Goal: Task Accomplishment & Management: Manage account settings

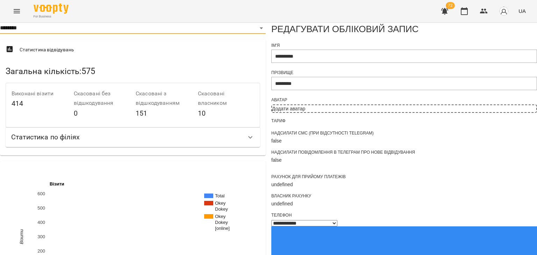
select select "*"
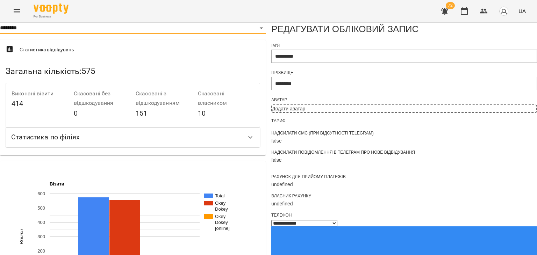
select select "**"
select select "**********"
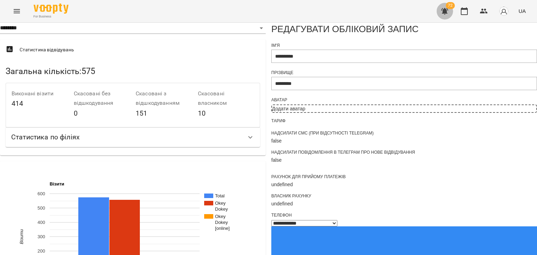
click at [445, 14] on icon "button" at bounding box center [444, 11] width 7 height 7
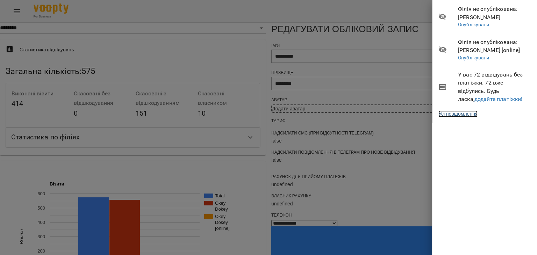
click at [463, 115] on link "Усі повідомлення" at bounding box center [457, 113] width 39 height 7
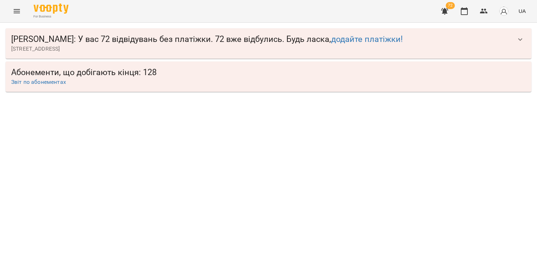
click at [20, 14] on icon "Menu" at bounding box center [17, 11] width 8 height 8
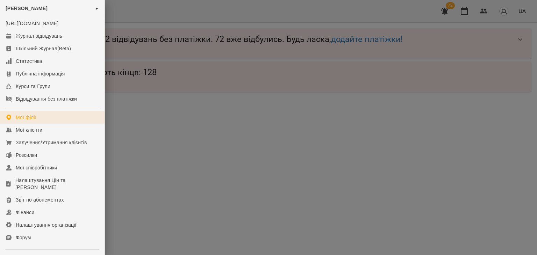
scroll to position [35, 0]
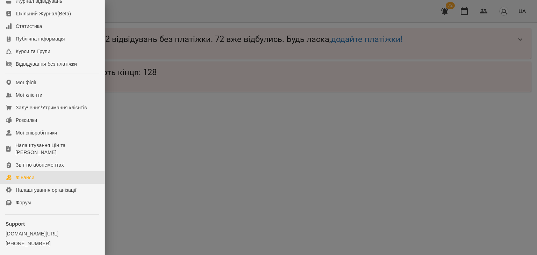
click at [32, 181] on div "Фінанси" at bounding box center [25, 177] width 19 height 7
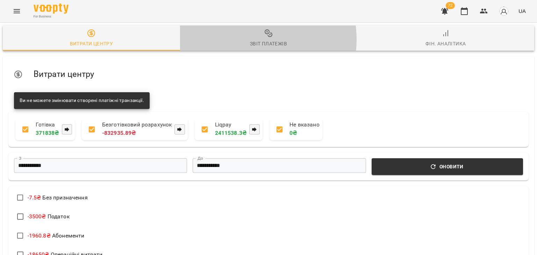
click at [244, 39] on span "Звіт платежів" at bounding box center [268, 38] width 169 height 19
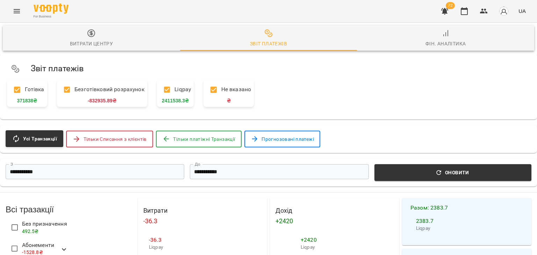
click at [56, 168] on input "**********" at bounding box center [95, 171] width 179 height 15
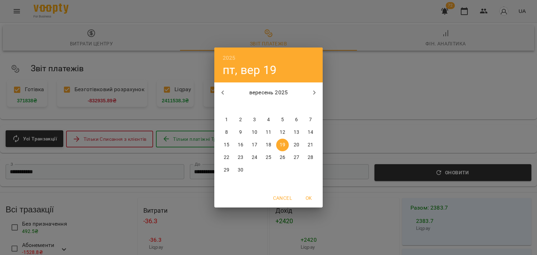
click at [226, 123] on p "1" at bounding box center [226, 119] width 3 height 7
type input "**********"
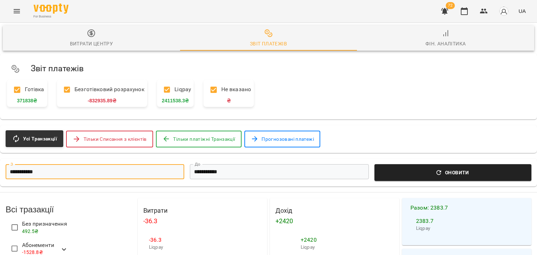
click at [395, 170] on span "Оновити" at bounding box center [452, 172] width 149 height 8
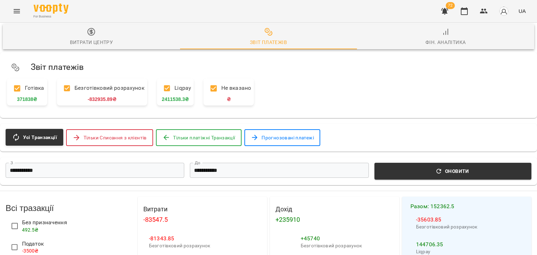
scroll to position [944, 0]
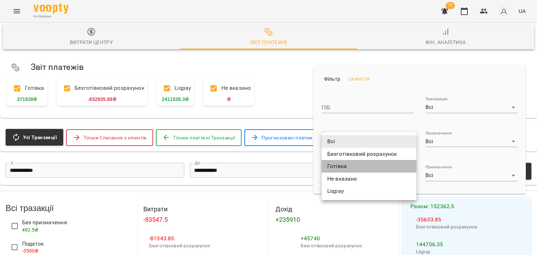
click at [362, 167] on li "Готівка" at bounding box center [368, 166] width 95 height 13
type input "*******"
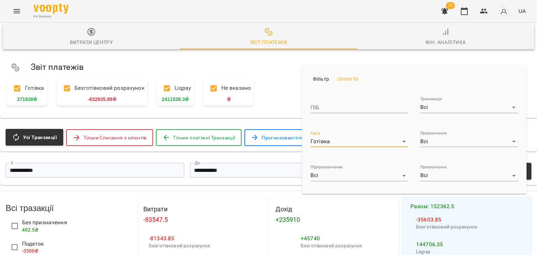
click at [261, 84] on div at bounding box center [268, 127] width 537 height 255
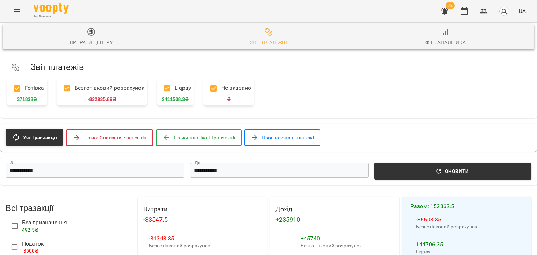
scroll to position [976, 0]
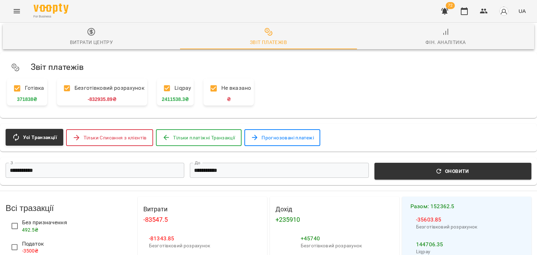
scroll to position [0, 0]
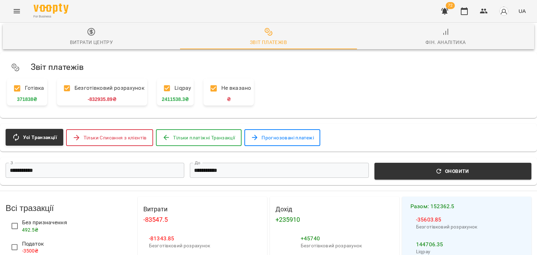
scroll to position [62, 0]
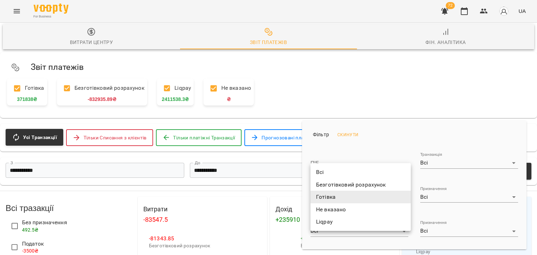
click at [334, 177] on li "Всі" at bounding box center [360, 172] width 100 height 13
type input "***"
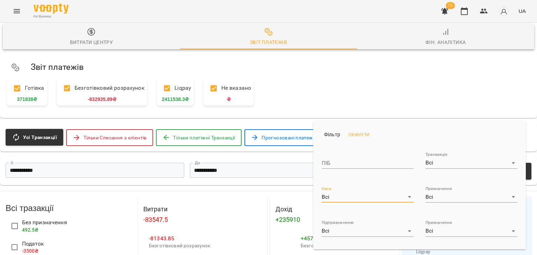
click at [434, 199] on div "Всі Безготівковий розрахунок Готівка Не вказано Liqpay" at bounding box center [268, 127] width 537 height 255
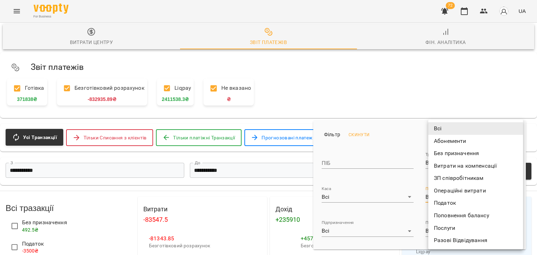
click at [457, 152] on li "Без призначення" at bounding box center [475, 153] width 95 height 13
type input "**********"
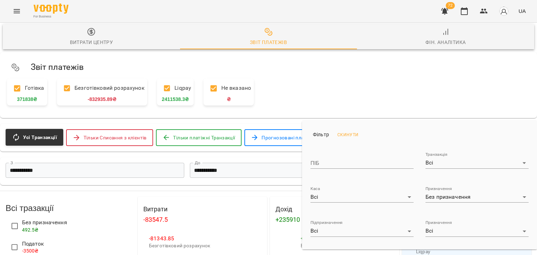
click at [256, 175] on div at bounding box center [268, 127] width 537 height 255
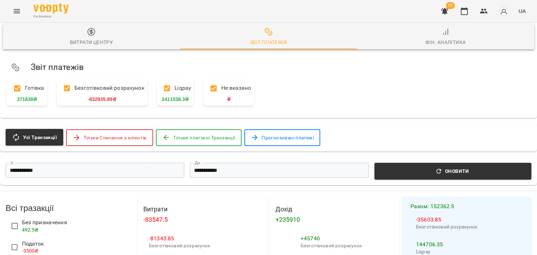
scroll to position [0, 0]
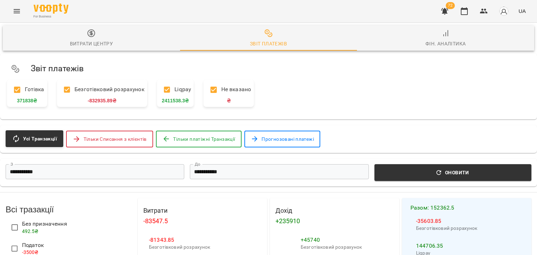
click at [453, 35] on span "Фін. Аналітика" at bounding box center [445, 38] width 169 height 19
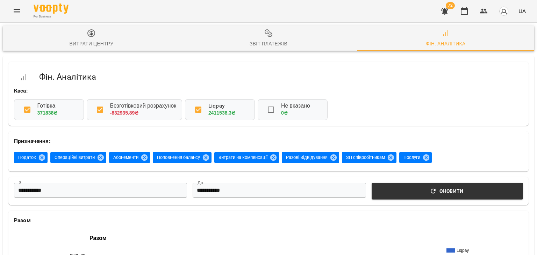
scroll to position [384, 0]
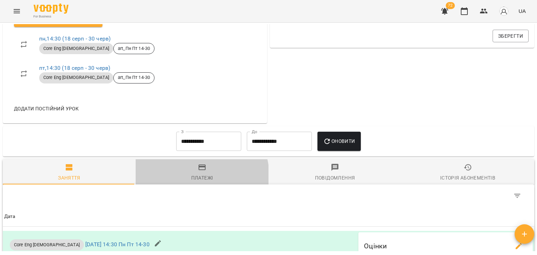
click at [198, 182] on div "Платежі" at bounding box center [202, 178] width 22 height 8
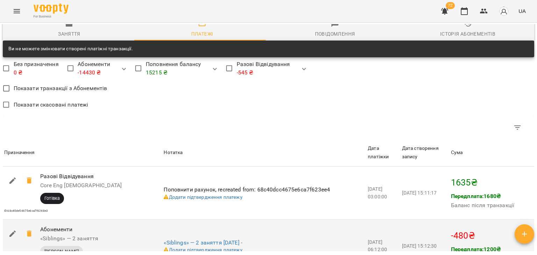
scroll to position [656, 0]
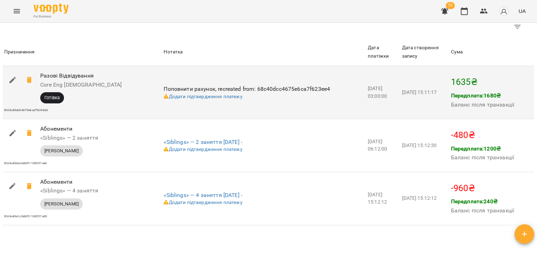
click at [13, 84] on icon "button" at bounding box center [12, 80] width 8 height 8
select select "****"
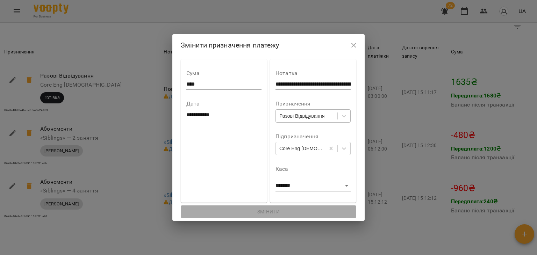
click at [301, 117] on div "Разові Відвідування" at bounding box center [301, 116] width 45 height 7
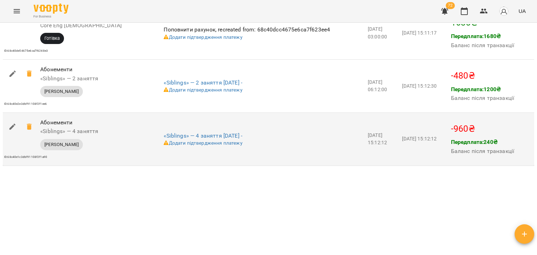
scroll to position [586, 0]
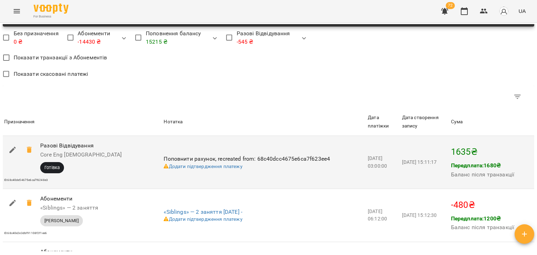
click at [18, 158] on button "button" at bounding box center [12, 150] width 17 height 17
select select "****"
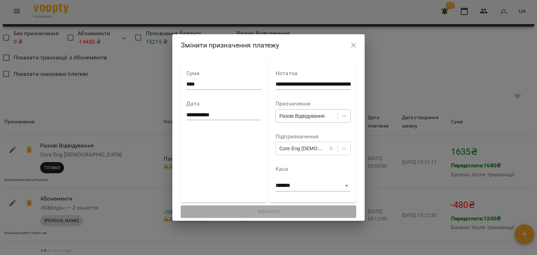
click at [311, 117] on div "Разові Відвідування" at bounding box center [301, 116] width 45 height 7
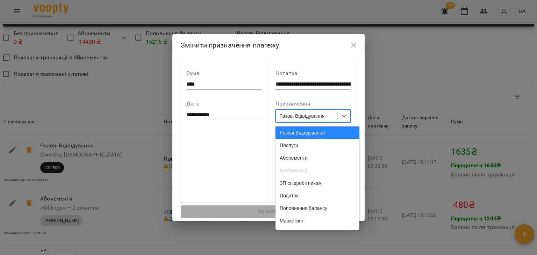
drag, startPoint x: 240, startPoint y: 146, endPoint x: 323, endPoint y: 152, distance: 83.1
click at [240, 146] on div "**********" at bounding box center [224, 130] width 86 height 143
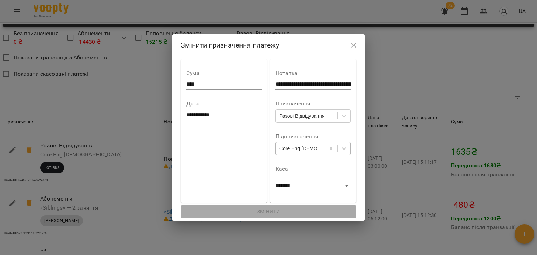
click at [324, 151] on div "Core Eng [DEMOGRAPHIC_DATA]" at bounding box center [300, 149] width 49 height 12
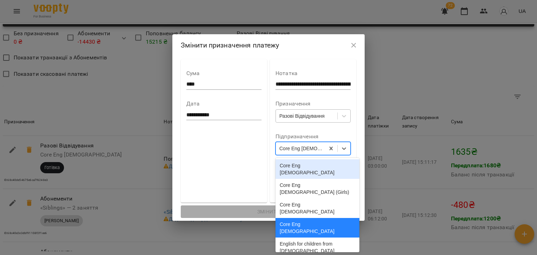
click at [302, 114] on div "Разові Відвідування" at bounding box center [301, 116] width 45 height 7
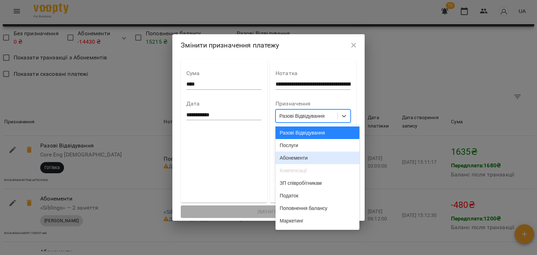
scroll to position [34, 0]
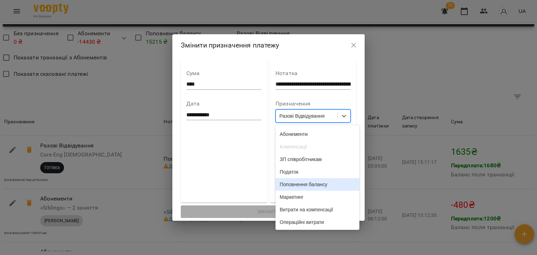
click at [307, 182] on div "Поповнення балансу" at bounding box center [317, 184] width 84 height 13
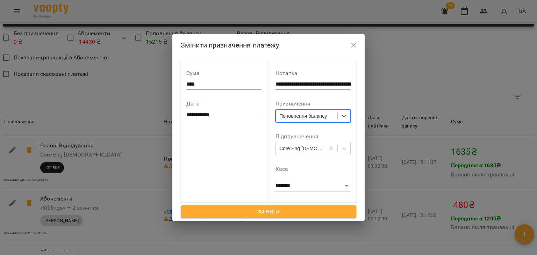
click at [295, 211] on span "Змінити" at bounding box center [268, 212] width 165 height 8
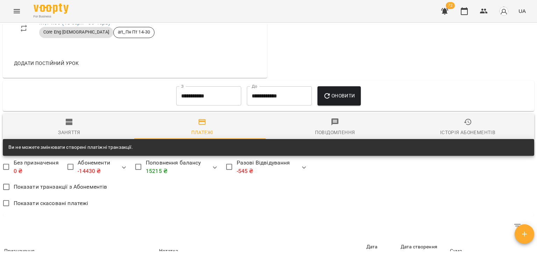
scroll to position [586, 0]
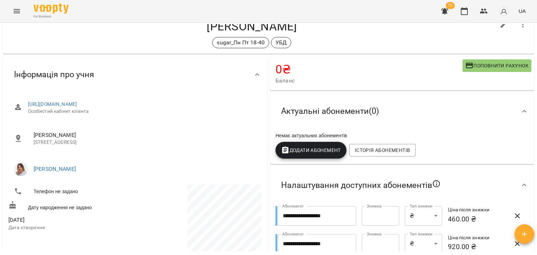
scroll to position [35, 0]
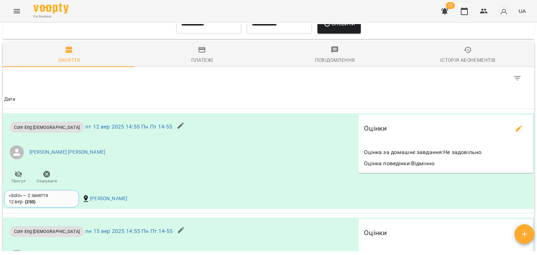
click at [200, 64] on div "Платежі" at bounding box center [202, 60] width 22 height 8
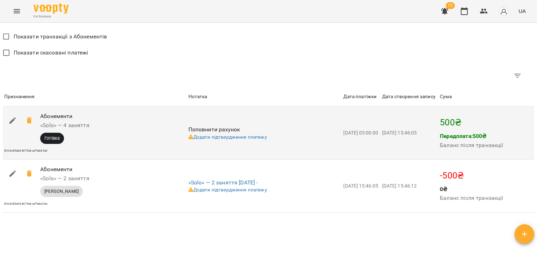
scroll to position [660, 0]
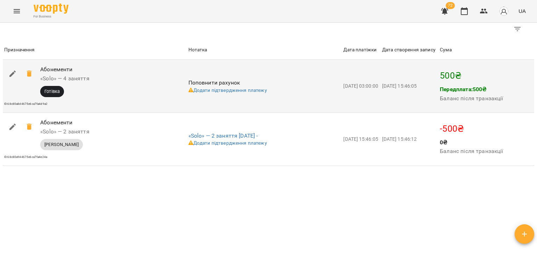
click at [14, 72] on icon "button" at bounding box center [12, 74] width 8 height 8
select select "****"
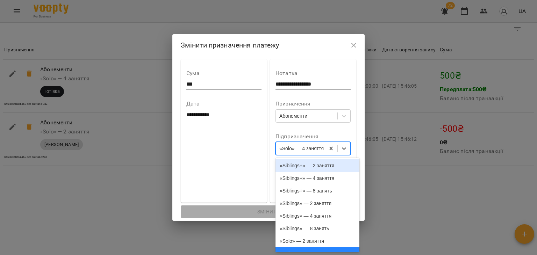
click at [319, 146] on div "«Solo» — 4 заняття" at bounding box center [301, 148] width 44 height 7
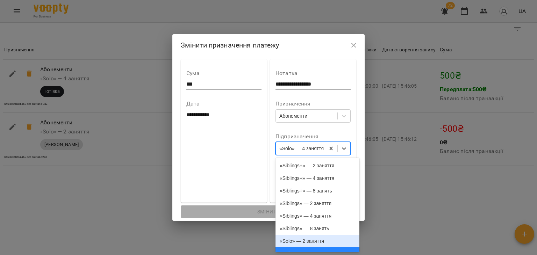
click at [309, 245] on div "«Solo» — 2 заняття" at bounding box center [317, 241] width 84 height 13
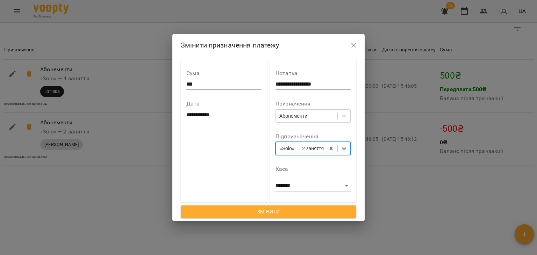
click at [302, 213] on span "Змінити" at bounding box center [268, 212] width 165 height 8
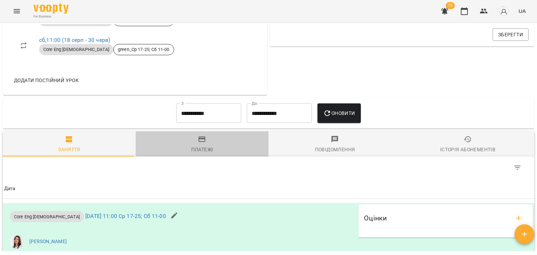
click at [208, 147] on span "Платежі" at bounding box center [202, 144] width 124 height 19
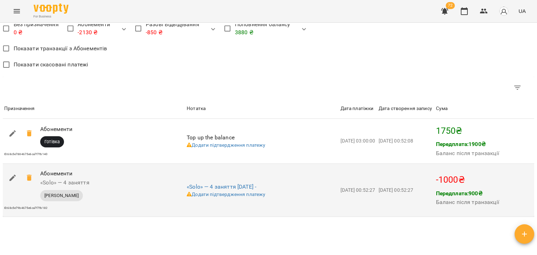
scroll to position [597, 0]
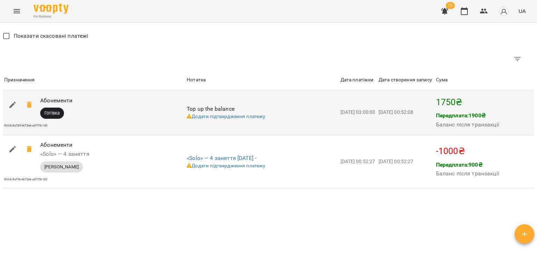
click at [14, 109] on icon "button" at bounding box center [12, 105] width 8 height 8
select select "****"
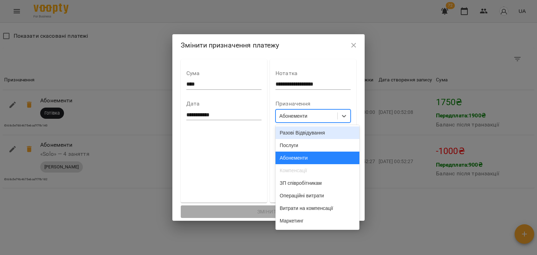
click at [312, 119] on div "Абонементи" at bounding box center [307, 116] width 62 height 12
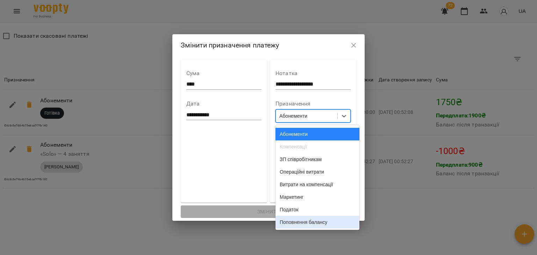
click at [307, 221] on div "Поповнення балансу" at bounding box center [317, 222] width 84 height 13
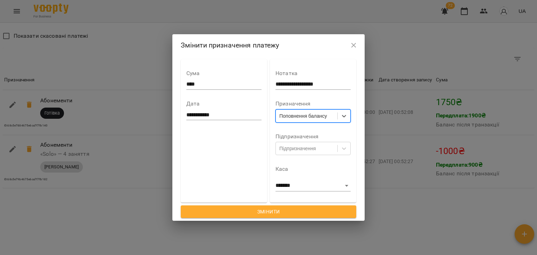
click at [289, 211] on span "Змінити" at bounding box center [268, 212] width 165 height 8
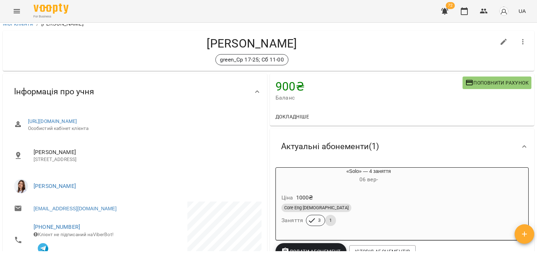
scroll to position [6, 0]
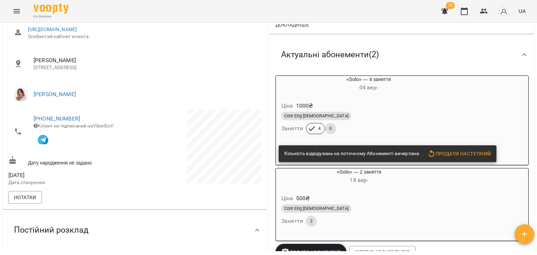
scroll to position [88, 0]
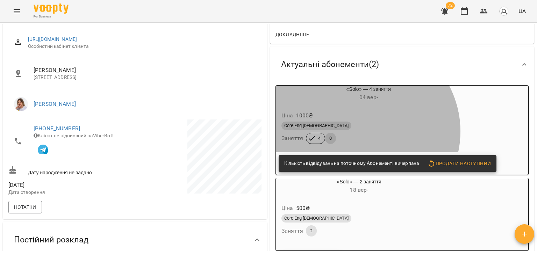
click at [359, 131] on div "Core Eng [DEMOGRAPHIC_DATA]" at bounding box center [368, 125] width 177 height 11
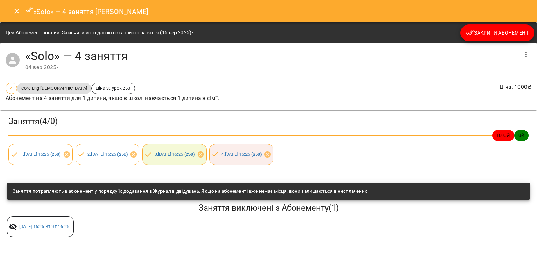
click at [21, 16] on button "Close" at bounding box center [16, 11] width 17 height 17
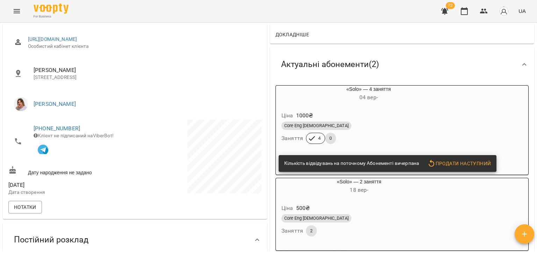
click at [372, 125] on div "Core Eng [DEMOGRAPHIC_DATA]" at bounding box center [368, 126] width 174 height 8
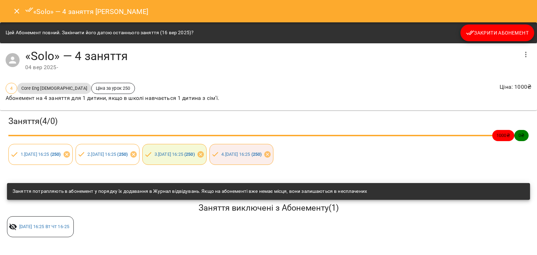
click at [481, 30] on span "Закрити Абонемент" at bounding box center [497, 33] width 63 height 8
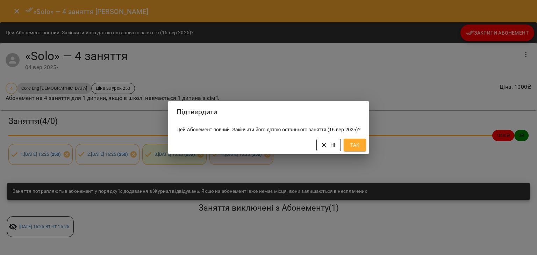
click at [335, 149] on span "Ні" at bounding box center [329, 145] width 14 height 8
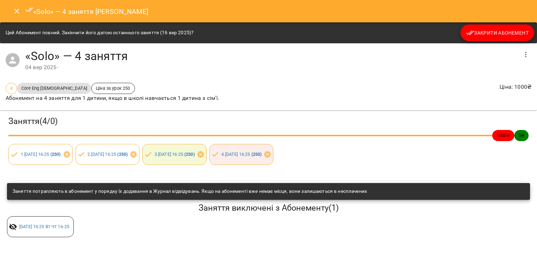
click at [19, 15] on button "Close" at bounding box center [16, 11] width 17 height 17
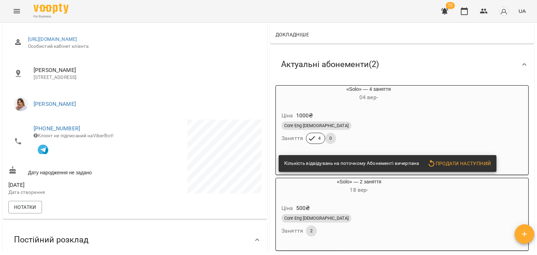
click at [369, 123] on div "Core Eng [DEMOGRAPHIC_DATA]" at bounding box center [368, 126] width 174 height 8
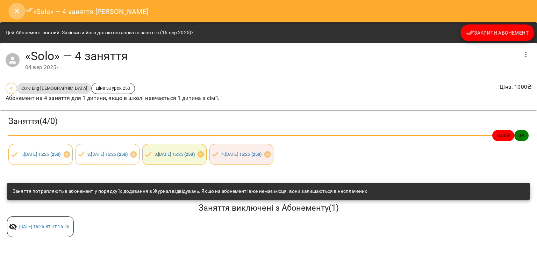
click at [15, 10] on icon "Close" at bounding box center [16, 11] width 5 height 5
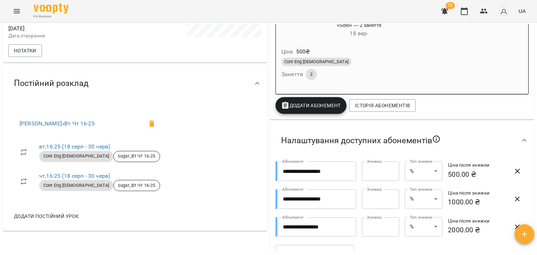
scroll to position [0, 0]
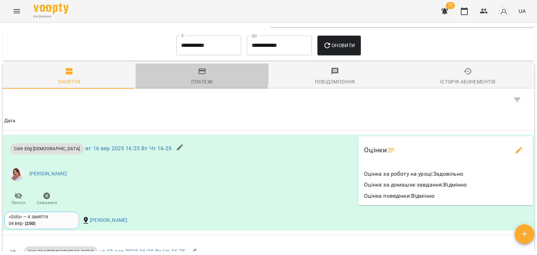
click at [187, 74] on span "Платежі" at bounding box center [202, 76] width 124 height 19
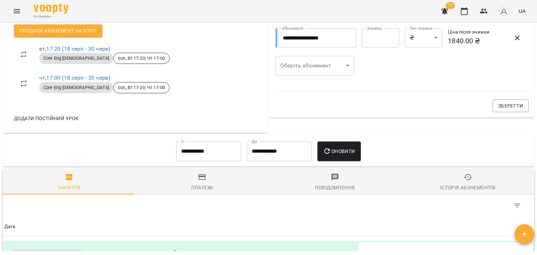
scroll to position [325, 0]
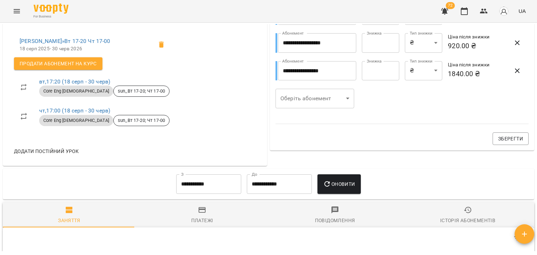
click at [203, 208] on button "Платежі" at bounding box center [202, 214] width 133 height 25
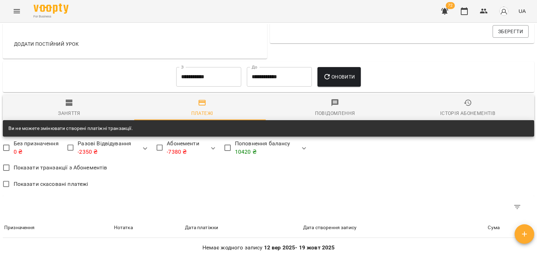
scroll to position [422, 0]
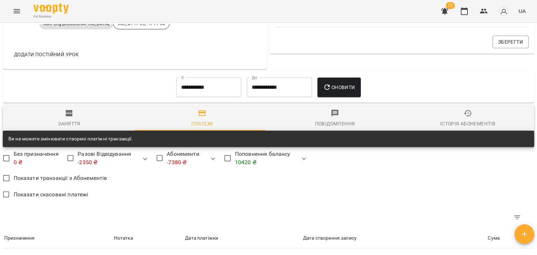
click at [199, 95] on input "**********" at bounding box center [208, 88] width 65 height 20
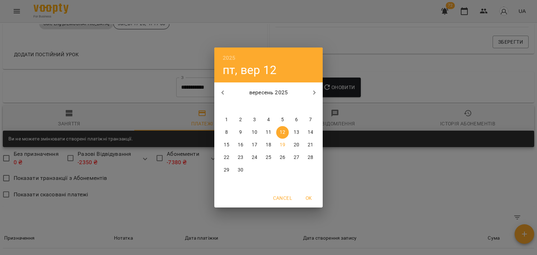
click at [230, 119] on span "1" at bounding box center [226, 119] width 13 height 7
type input "**********"
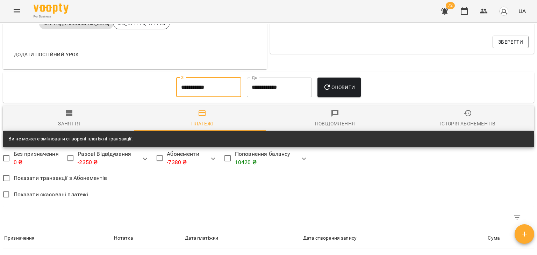
click at [355, 92] on span "Оновити" at bounding box center [339, 87] width 32 height 8
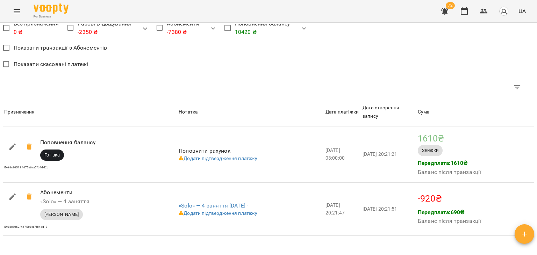
scroll to position [624, 0]
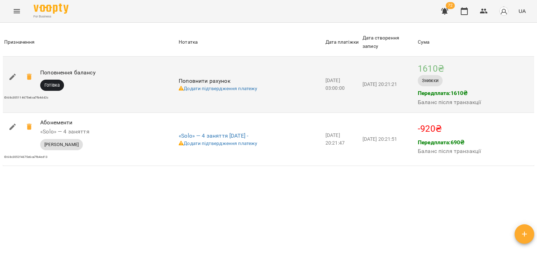
click at [17, 76] on button "button" at bounding box center [12, 76] width 17 height 17
select select "****"
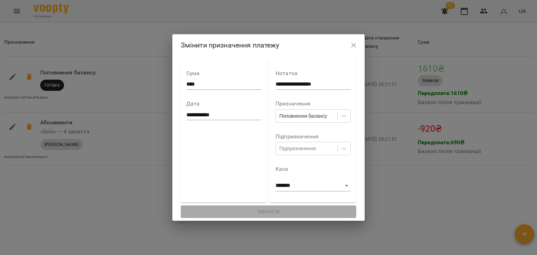
click at [358, 47] on icon "button" at bounding box center [353, 45] width 8 height 8
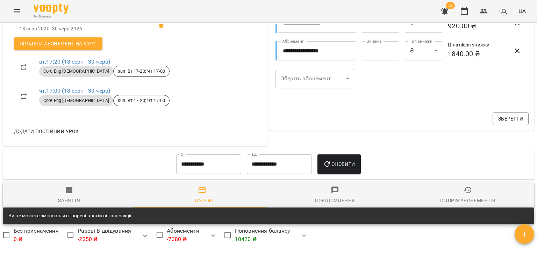
scroll to position [555, 0]
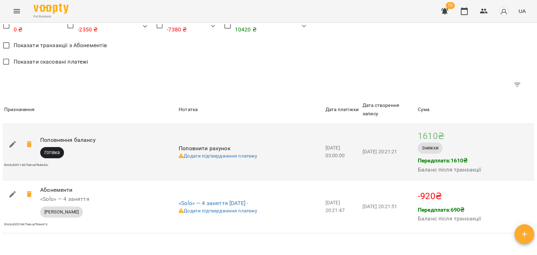
click at [11, 143] on icon "button" at bounding box center [12, 144] width 8 height 8
select select "****"
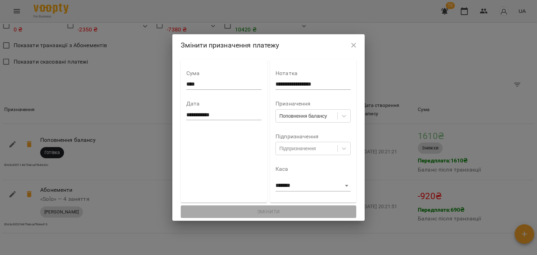
click at [358, 46] on icon "button" at bounding box center [353, 45] width 8 height 8
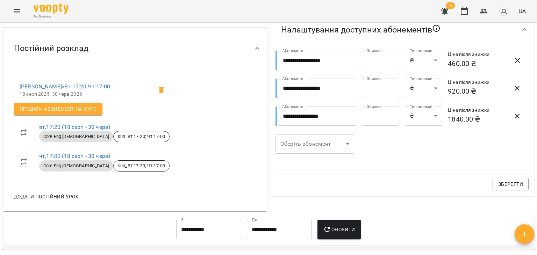
scroll to position [0, 0]
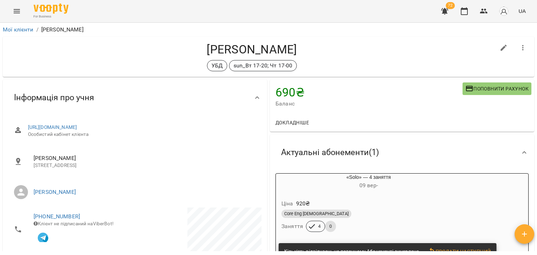
click at [474, 86] on span "Поповнити рахунок" at bounding box center [496, 89] width 63 height 8
